Goal: Transaction & Acquisition: Purchase product/service

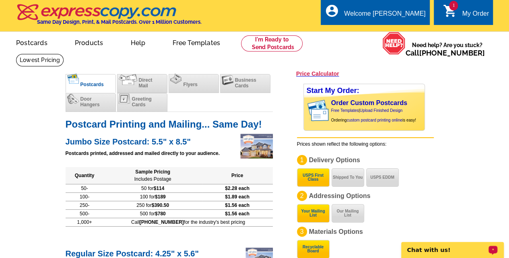
click at [439, 252] on p "Chat with us!" at bounding box center [447, 250] width 80 height 6
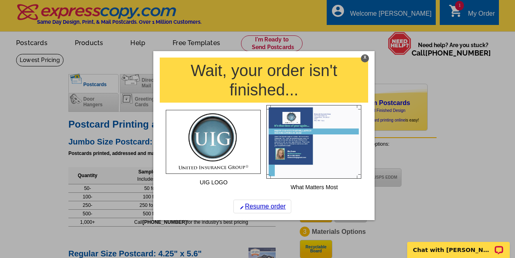
click at [450, 16] on div at bounding box center [257, 129] width 515 height 258
click at [468, 17] on div at bounding box center [257, 129] width 515 height 258
click at [265, 209] on link "Resume order" at bounding box center [262, 207] width 58 height 14
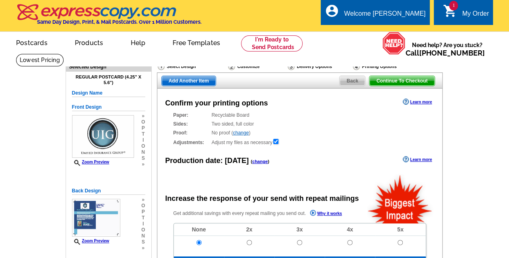
radio input "false"
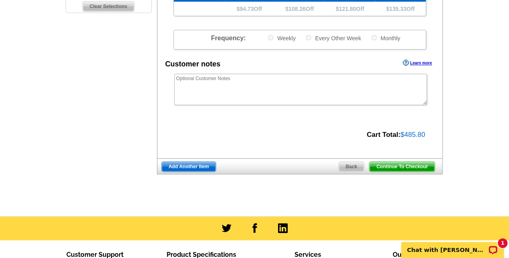
scroll to position [288, 0]
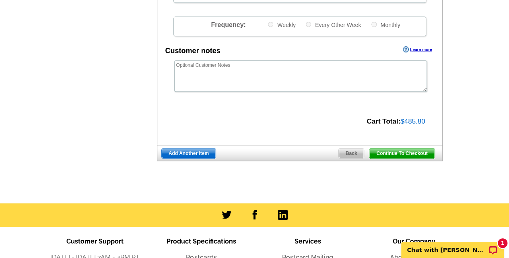
click at [423, 150] on span "Continue To Checkout" at bounding box center [402, 154] width 65 height 10
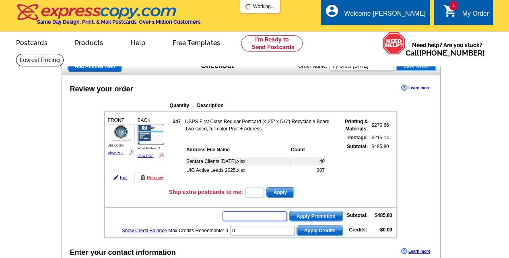
click at [250, 215] on input "text" at bounding box center [255, 216] width 64 height 10
click at [244, 212] on input "text" at bounding box center [255, 216] width 64 height 10
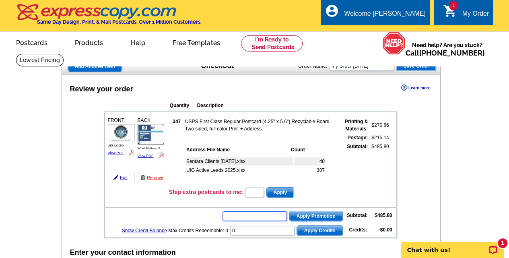
paste input "CHAT20"
type input "CHAT20"
click at [332, 214] on span "Apply Promotion" at bounding box center [316, 216] width 53 height 10
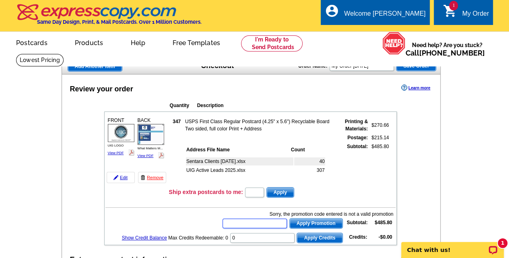
click at [278, 222] on input "text" at bounding box center [255, 224] width 64 height 10
type input "chat20"
click at [315, 221] on span "Apply Promotion" at bounding box center [316, 224] width 53 height 10
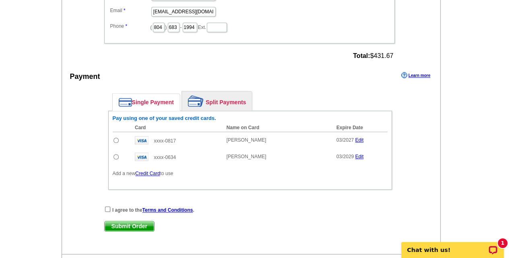
scroll to position [336, 0]
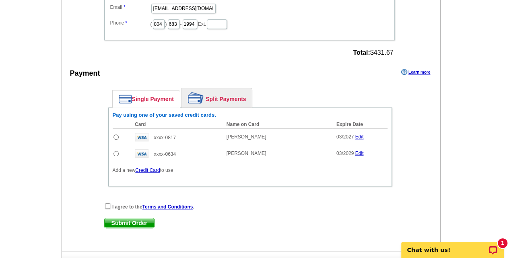
click at [114, 151] on input "radio" at bounding box center [116, 153] width 5 height 5
radio input "true"
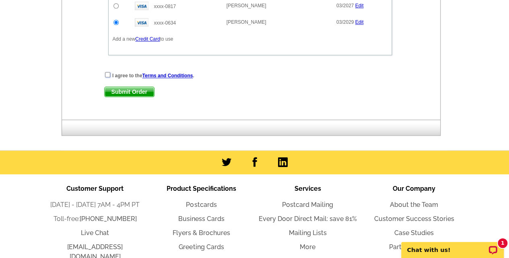
click at [107, 72] on input "checkbox" at bounding box center [107, 74] width 5 height 5
checkbox input "true"
drag, startPoint x: 514, startPoint y: 108, endPoint x: 463, endPoint y: 12, distance: 108.2
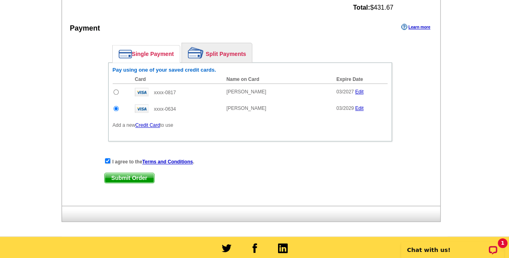
scroll to position [382, 0]
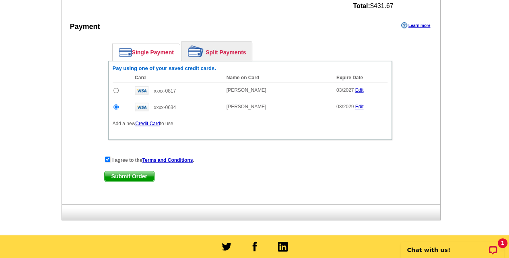
drag, startPoint x: 132, startPoint y: 173, endPoint x: 514, endPoint y: 116, distance: 387.2
click at [509, 116] on html "Welcome back Taheerah My Account Logout local_phone Same Day Design, Print, & M…" at bounding box center [254, 17] width 509 height 799
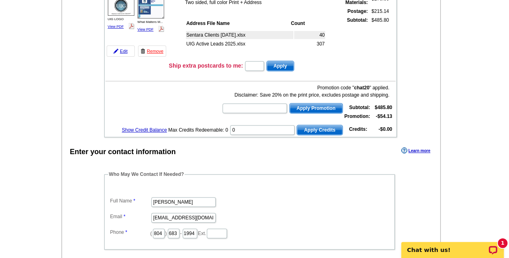
scroll to position [123, 0]
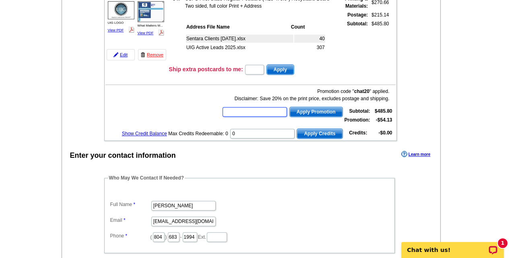
click at [272, 111] on input "text" at bounding box center [255, 112] width 64 height 10
type input "chat30"
click at [308, 113] on span "Apply Promotion" at bounding box center [316, 112] width 53 height 10
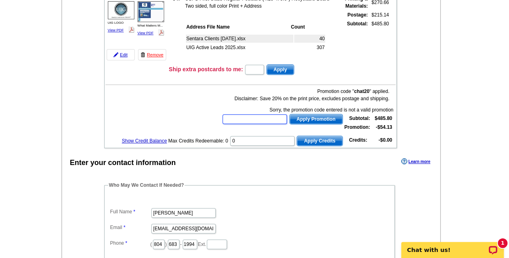
click at [253, 120] on input "text" at bounding box center [255, 119] width 64 height 10
type input "chat50"
click at [327, 124] on button "Apply Promotion" at bounding box center [316, 119] width 54 height 10
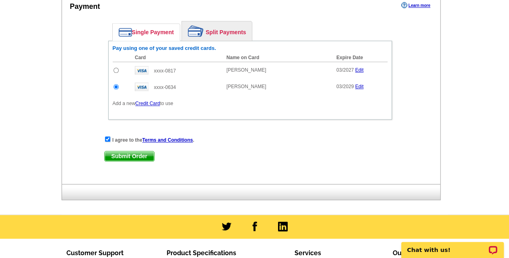
scroll to position [423, 0]
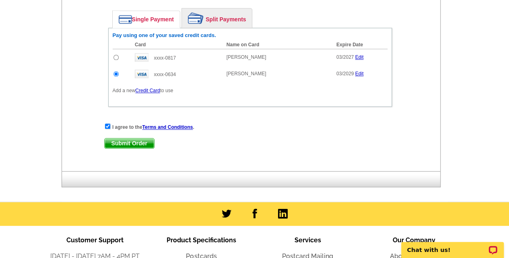
click at [128, 143] on span "Submit Order" at bounding box center [130, 143] width 50 height 10
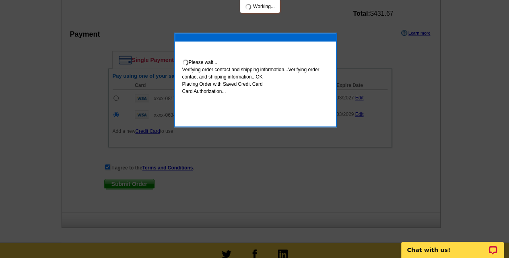
scroll to position [464, 0]
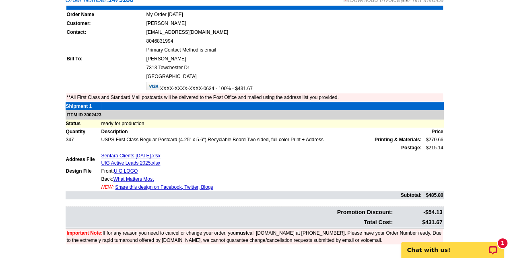
scroll to position [50, 0]
